Goal: Check status

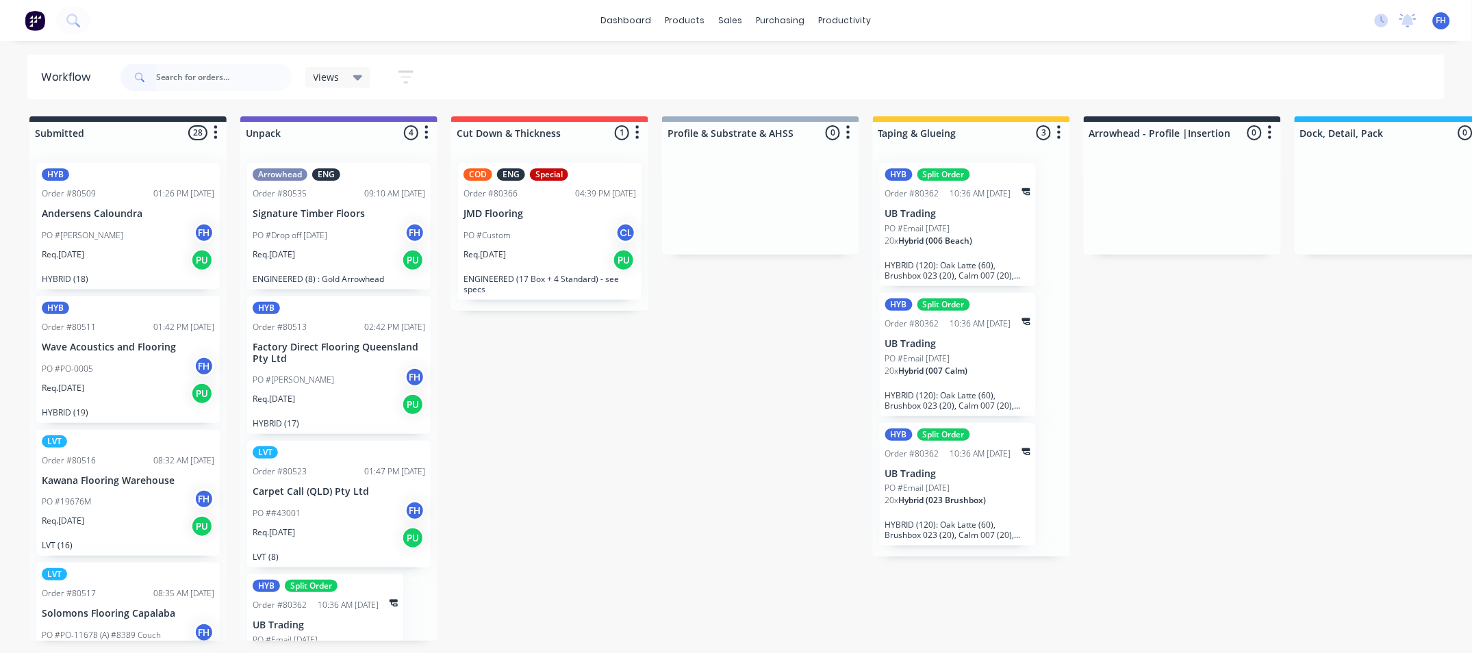
click at [223, 81] on input "text" at bounding box center [224, 77] width 136 height 27
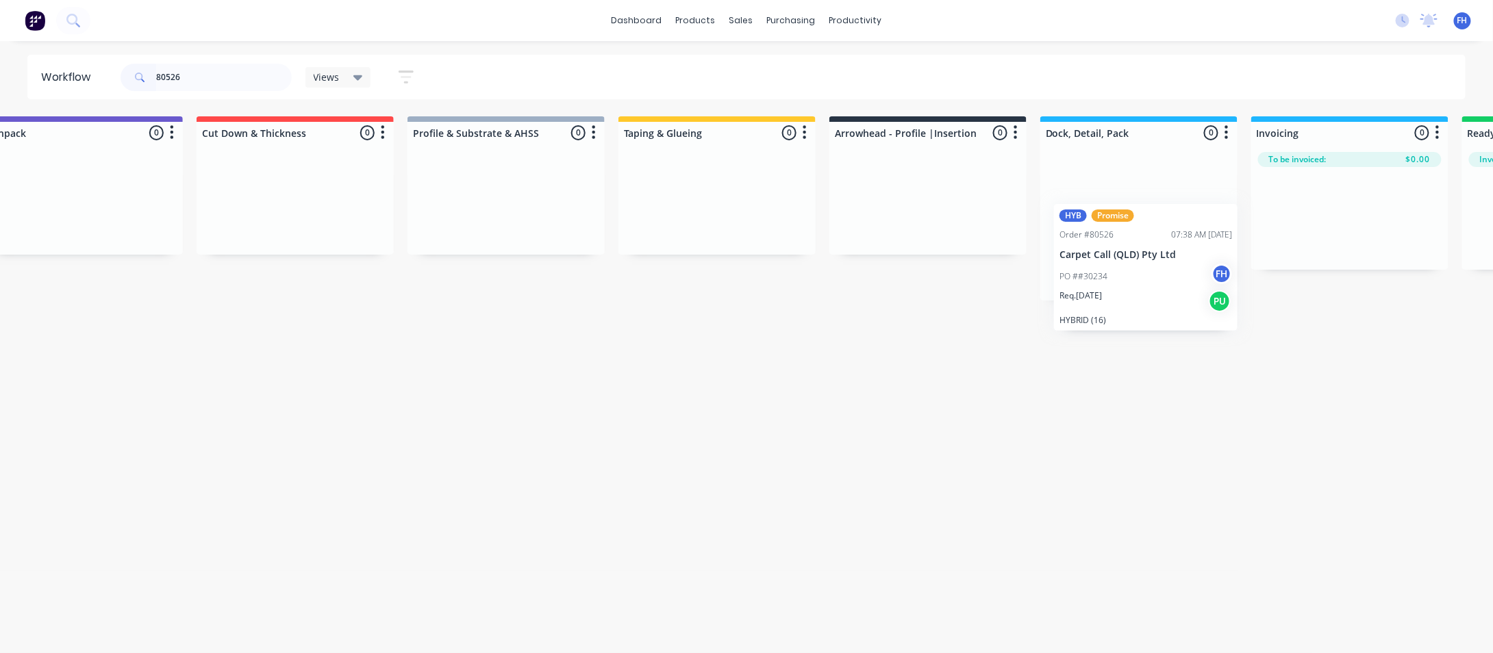
drag, startPoint x: 100, startPoint y: 211, endPoint x: 1123, endPoint y: 252, distance: 1024.0
click at [1123, 252] on div "Submitted 1 Summaries Total order value Invoiced to date To be invoiced HYB Pro…" at bounding box center [976, 208] width 2483 height 184
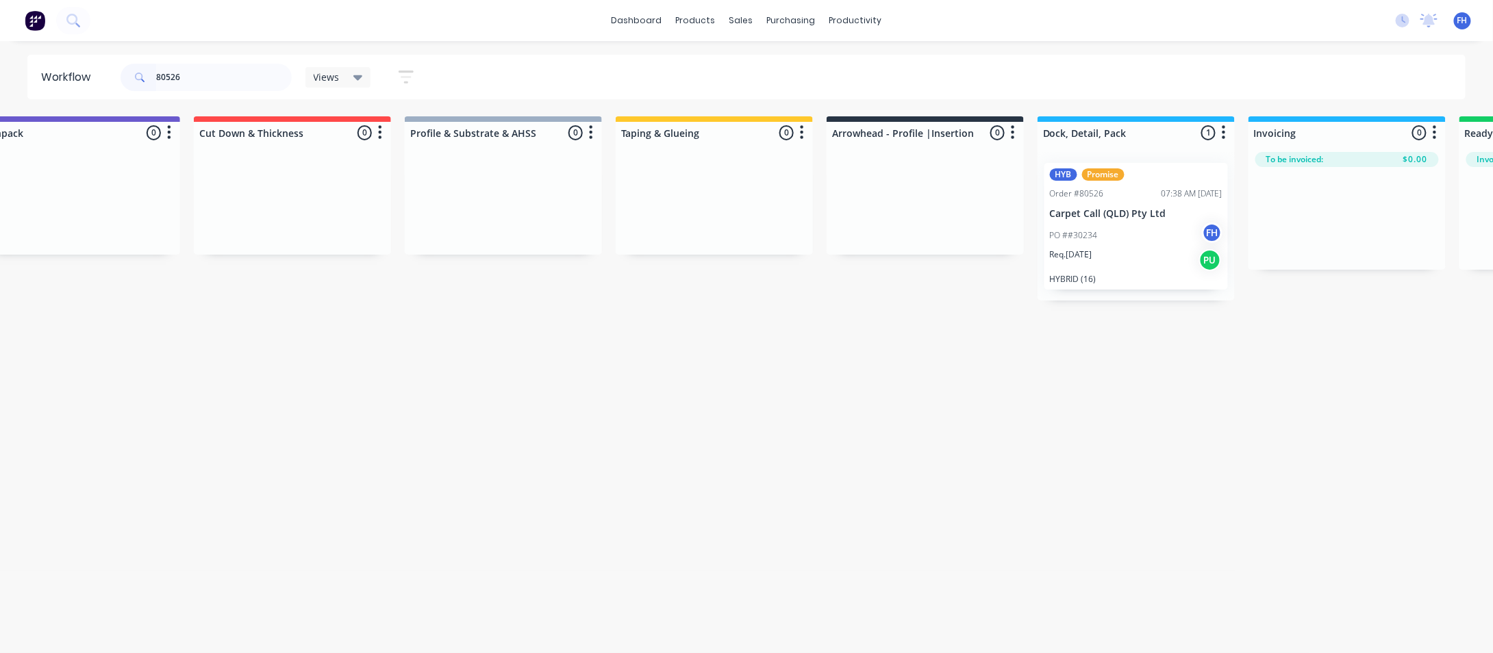
drag, startPoint x: 195, startPoint y: 77, endPoint x: 173, endPoint y: 84, distance: 23.4
click at [173, 84] on input "80526" at bounding box center [224, 77] width 136 height 27
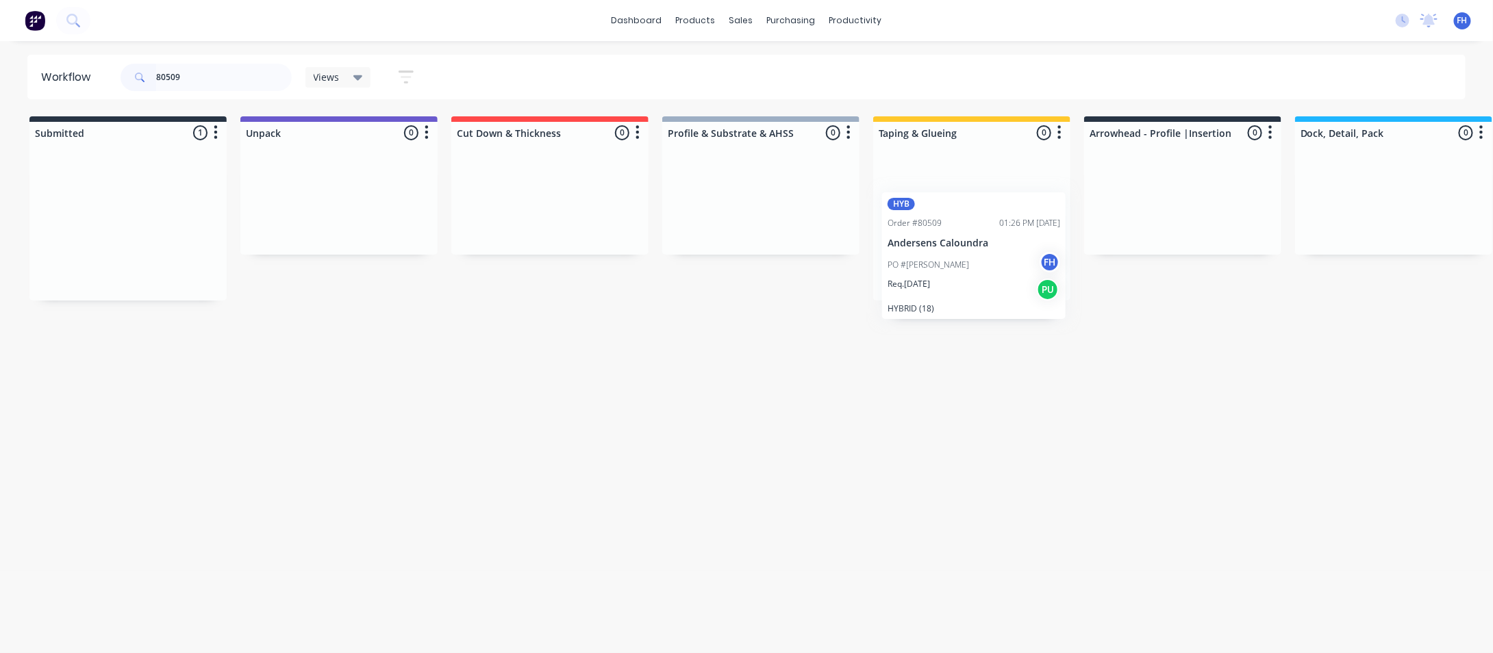
drag, startPoint x: 91, startPoint y: 240, endPoint x: 941, endPoint y: 274, distance: 850.5
click at [941, 274] on div "Submitted 1 Summaries Total order value Invoiced to date To be invoiced HYB Ord…" at bounding box center [1231, 208] width 2483 height 184
drag, startPoint x: 186, startPoint y: 87, endPoint x: 171, endPoint y: 88, distance: 15.8
click at [171, 88] on input "80509" at bounding box center [224, 77] width 136 height 27
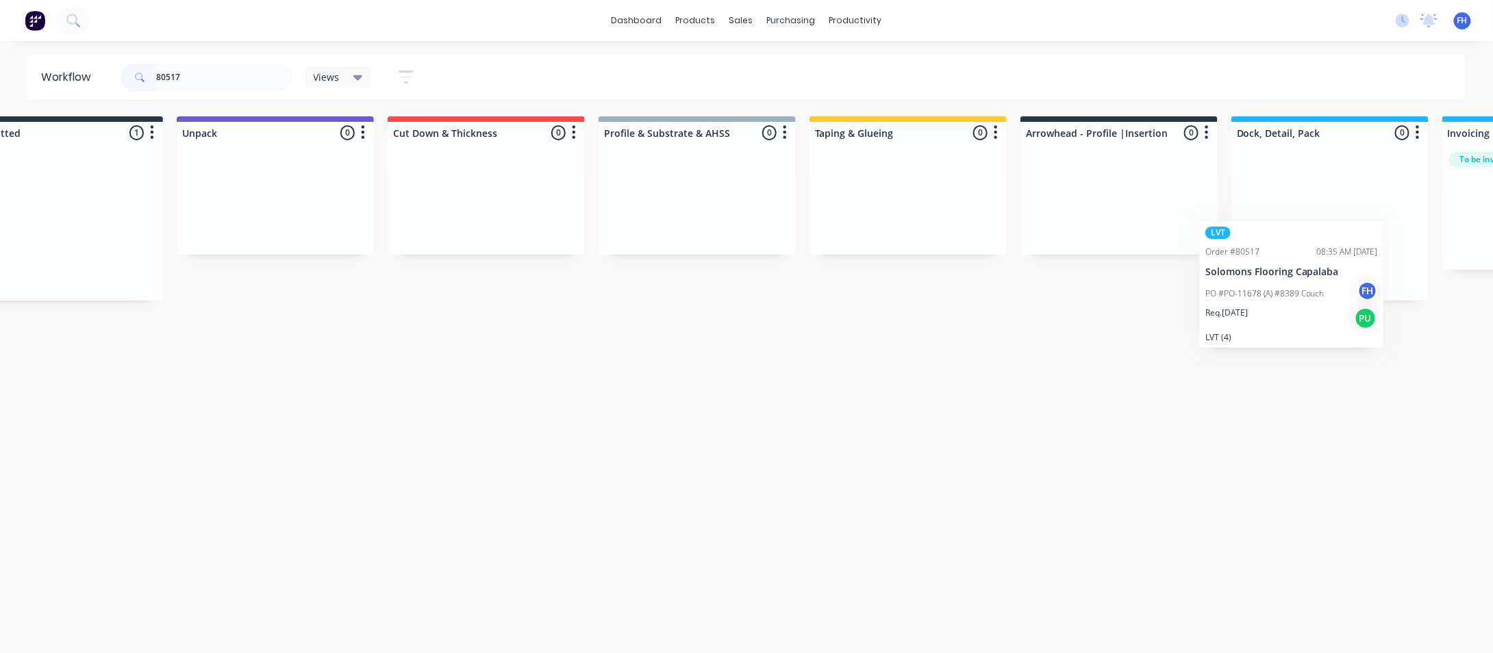
scroll to position [0, 102]
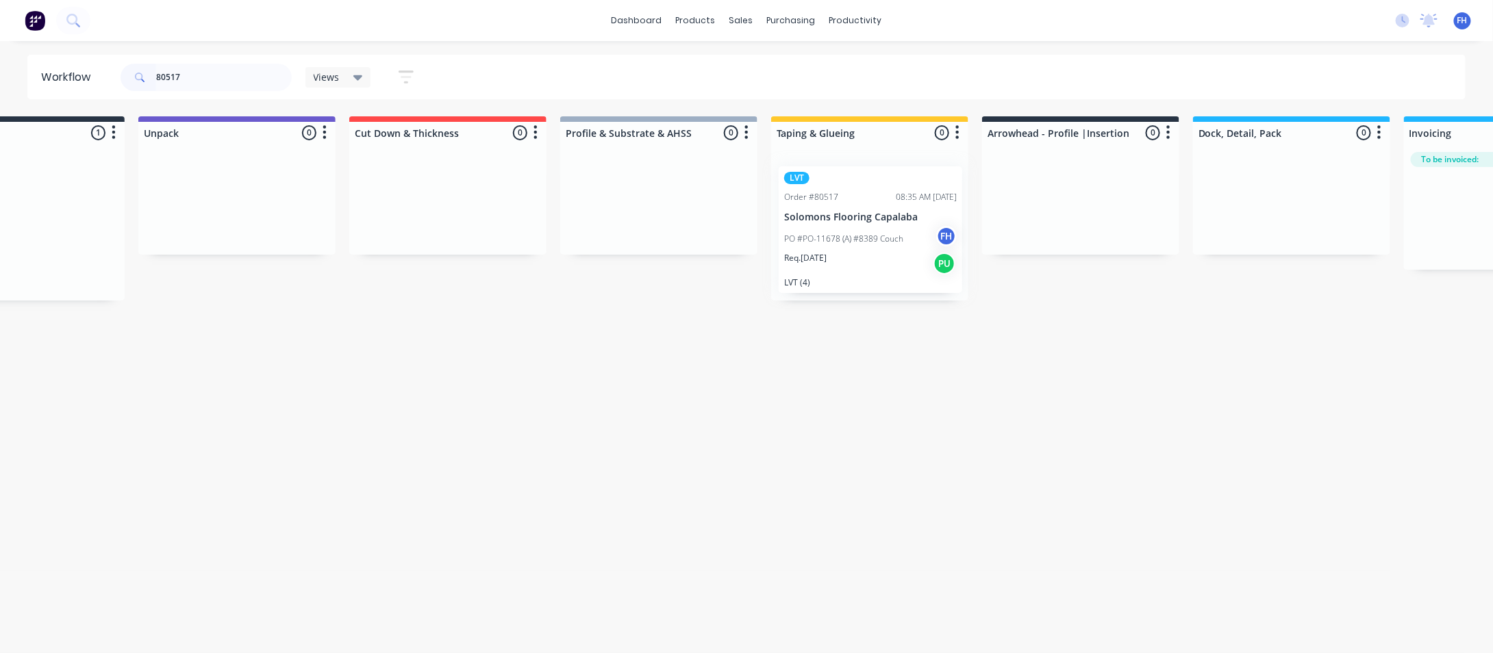
drag, startPoint x: 142, startPoint y: 222, endPoint x: 891, endPoint y: 225, distance: 748.5
click at [891, 225] on div "Submitted 1 Summaries Total order value Invoiced to date To be invoiced LVT Ord…" at bounding box center [1129, 208] width 2483 height 184
drag, startPoint x: 179, startPoint y: 75, endPoint x: 171, endPoint y: 78, distance: 8.7
click at [171, 78] on input "80517" at bounding box center [224, 77] width 136 height 27
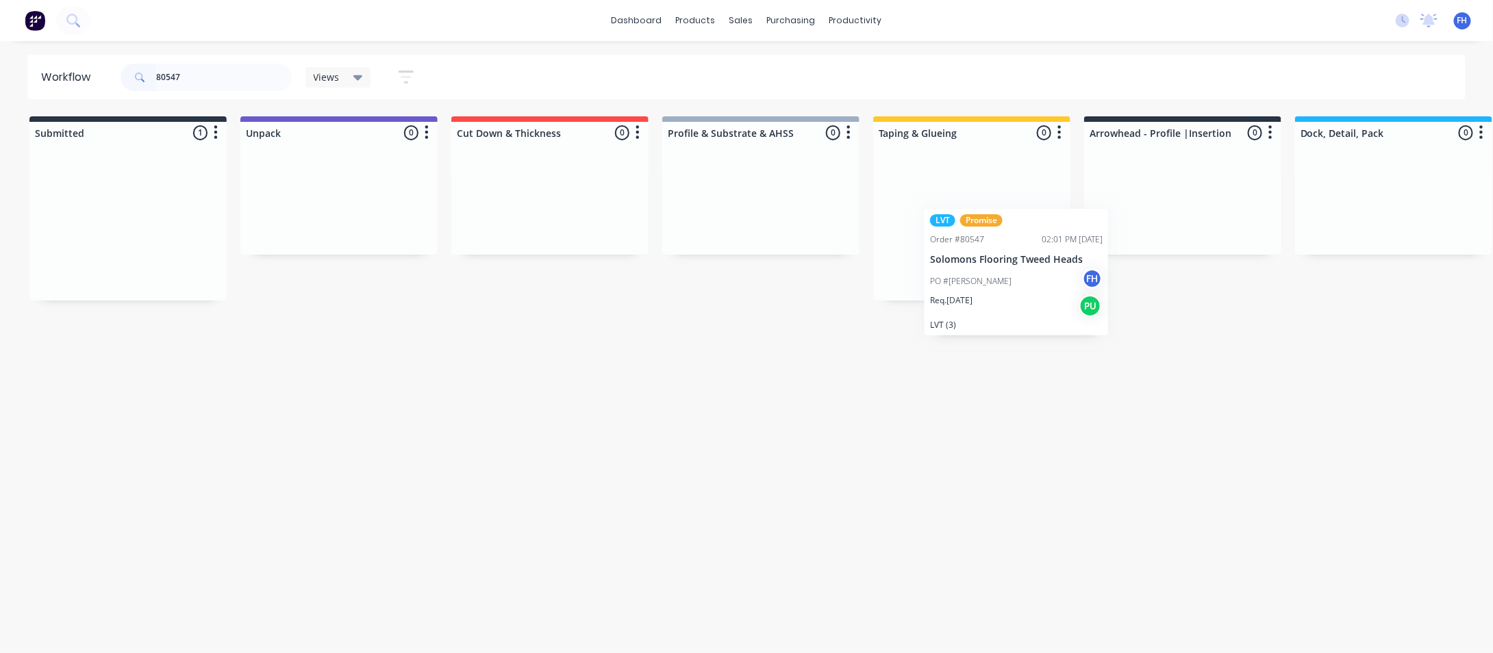
drag, startPoint x: 117, startPoint y: 228, endPoint x: 1010, endPoint y: 281, distance: 894.6
click at [1010, 281] on div "Submitted 1 Summaries Total order value Invoiced to date To be invoiced LVT Pro…" at bounding box center [1231, 208] width 2483 height 184
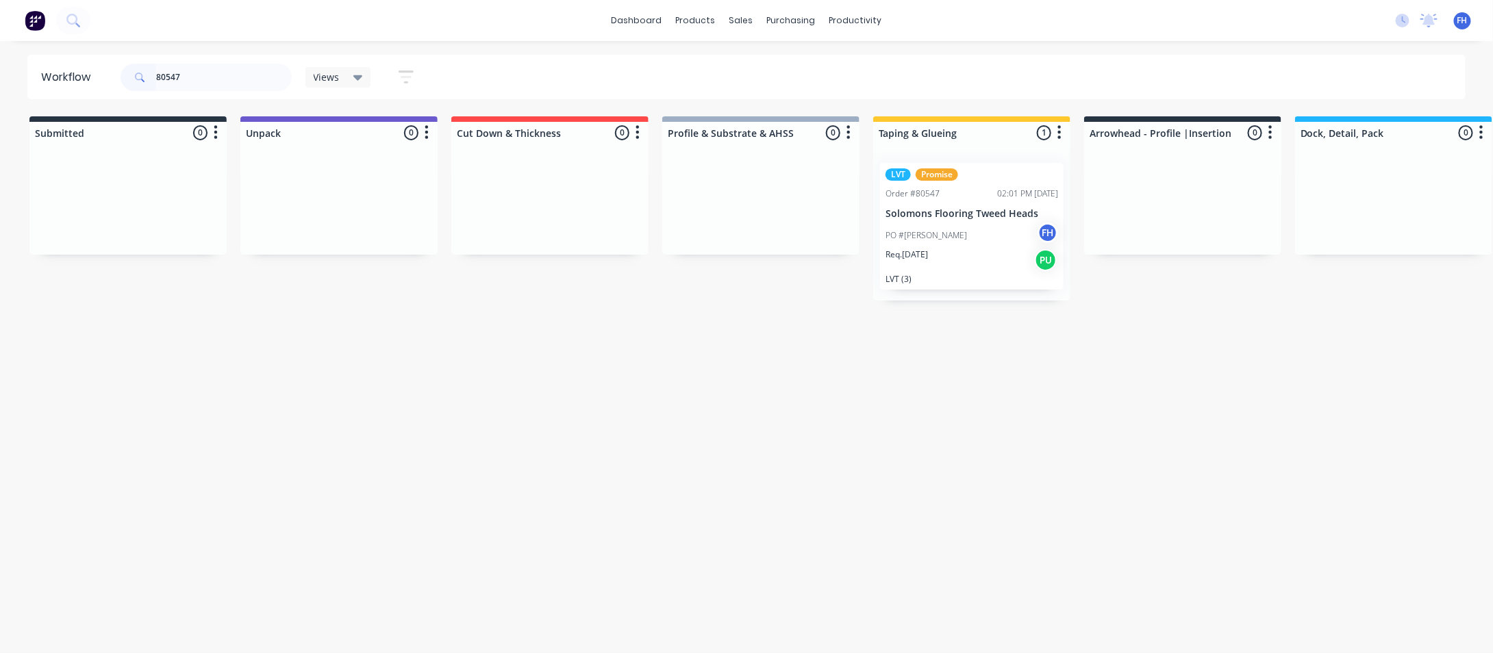
drag, startPoint x: 199, startPoint y: 76, endPoint x: 172, endPoint y: 83, distance: 27.6
click at [172, 83] on input "80547" at bounding box center [224, 77] width 136 height 27
type input "80518"
drag, startPoint x: 130, startPoint y: 217, endPoint x: 1001, endPoint y: 226, distance: 870.5
click at [1001, 226] on div "Submitted 1 Summaries Total order value Invoiced to date To be invoiced HYB Ord…" at bounding box center [1231, 208] width 2483 height 184
